Goal: Transaction & Acquisition: Download file/media

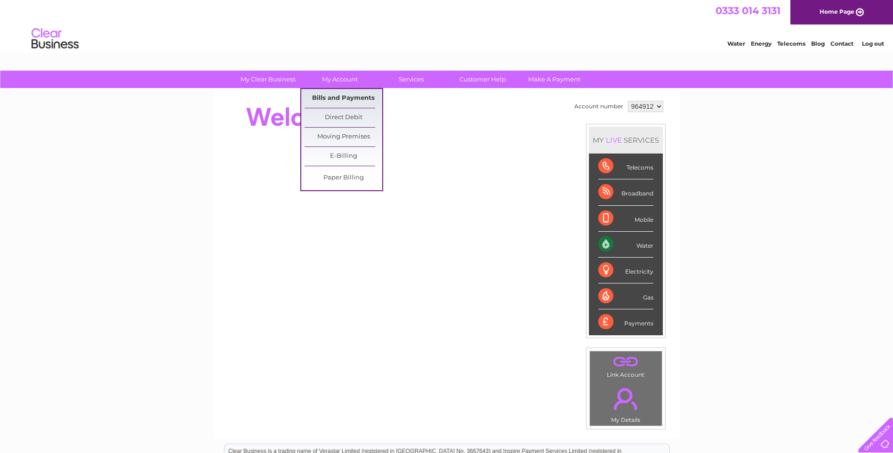
click at [333, 95] on link "Bills and Payments" at bounding box center [344, 98] width 78 height 19
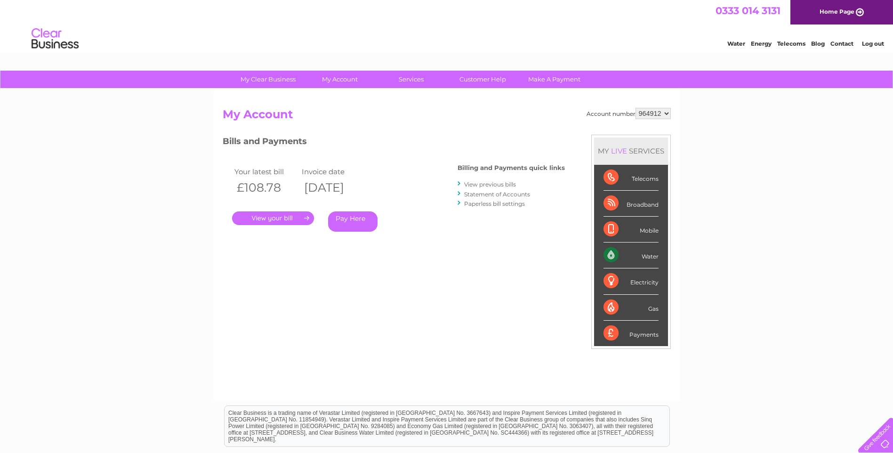
click at [276, 219] on link "." at bounding box center [273, 218] width 82 height 14
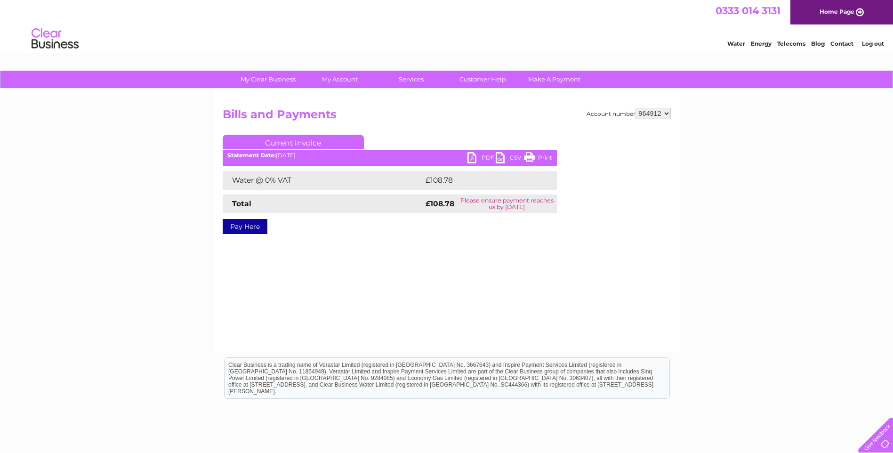
click at [472, 157] on link "PDF" at bounding box center [482, 159] width 28 height 14
